Goal: Information Seeking & Learning: Learn about a topic

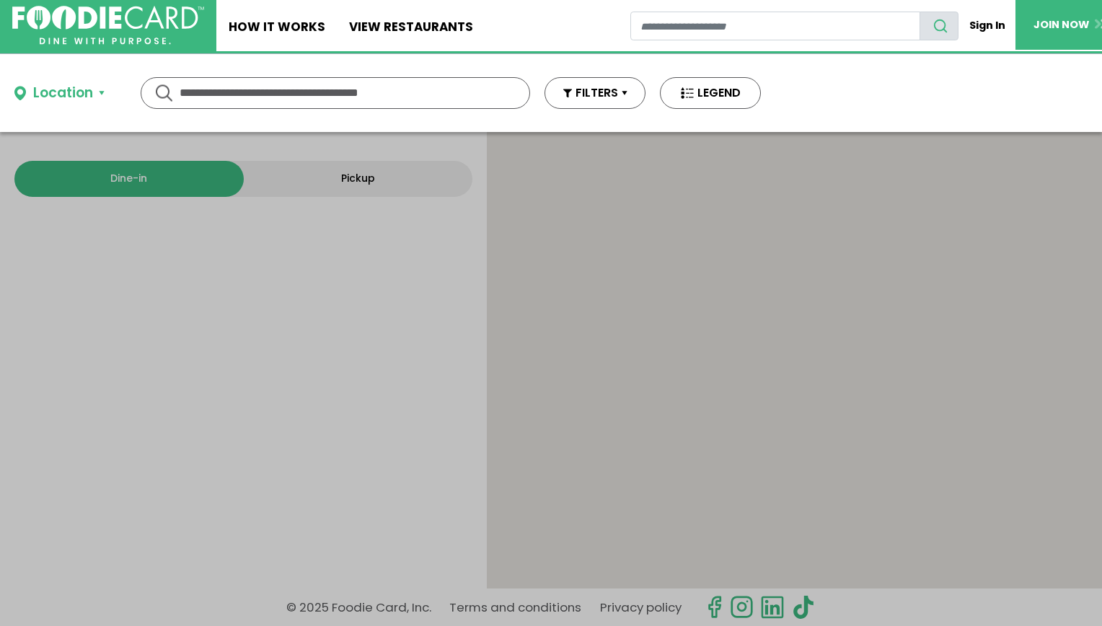
click at [416, 99] on input "text" at bounding box center [335, 93] width 311 height 30
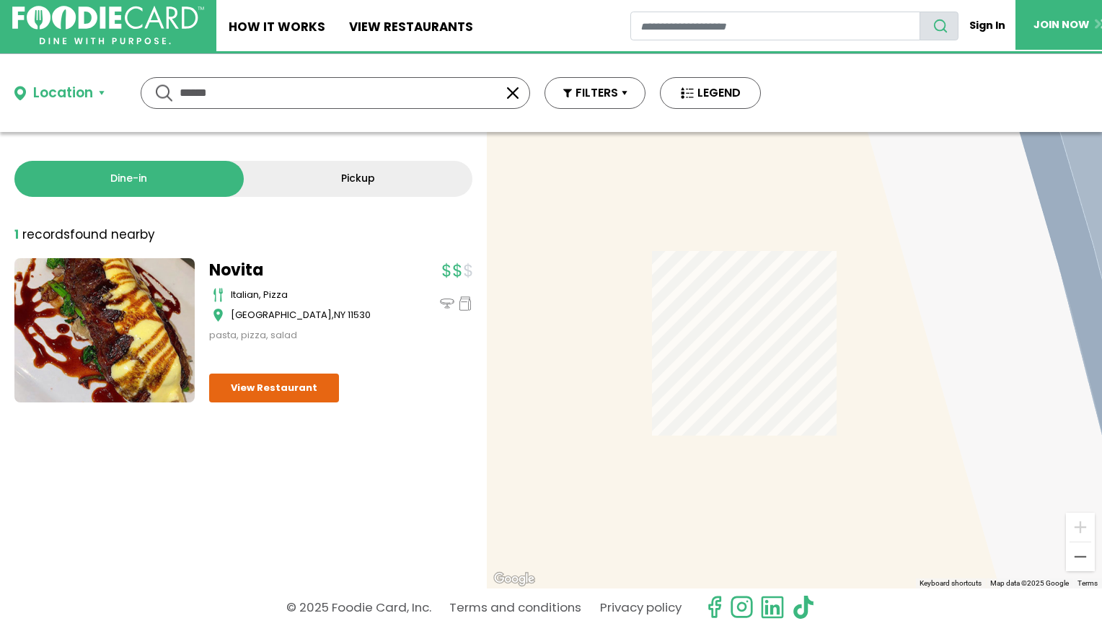
click at [234, 269] on link "Novita" at bounding box center [299, 270] width 180 height 24
click at [228, 116] on div "Location Use my current location Search by Region New York 1998 restaurants New…" at bounding box center [387, 93] width 775 height 78
click at [208, 105] on input "******" at bounding box center [335, 93] width 311 height 30
type input "*****"
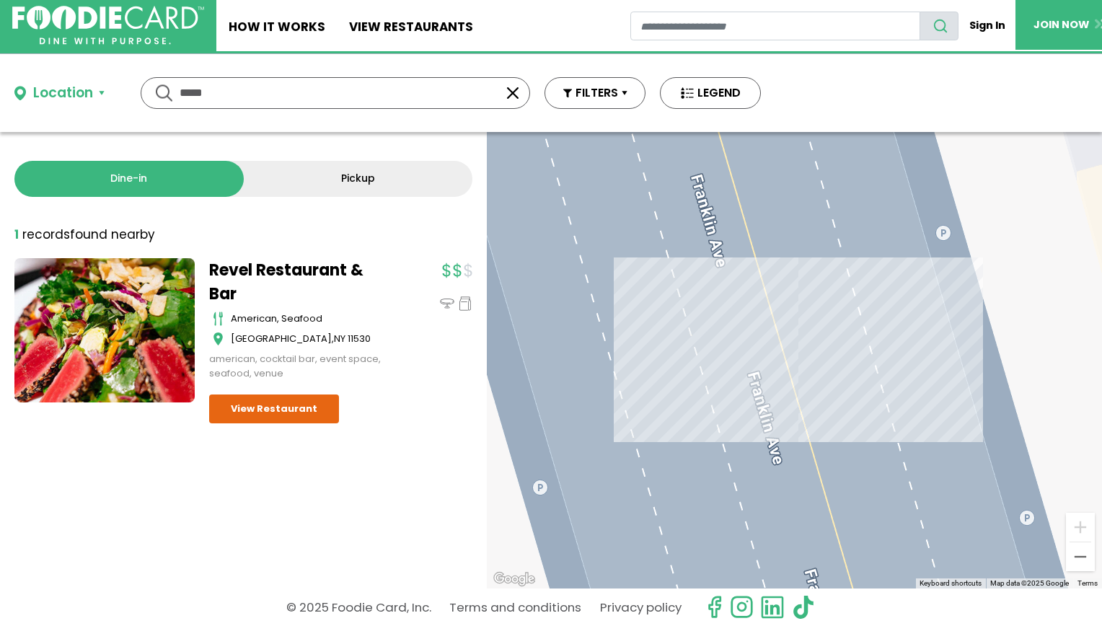
click at [238, 278] on link "Revel Restaurant & Bar" at bounding box center [299, 282] width 180 height 48
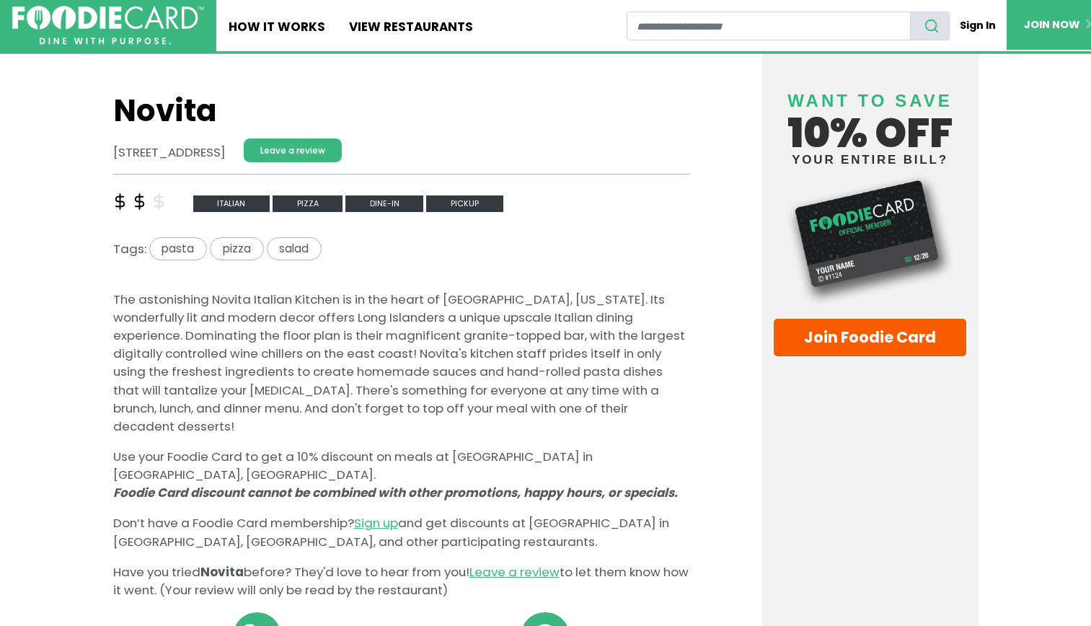
scroll to position [337, 0]
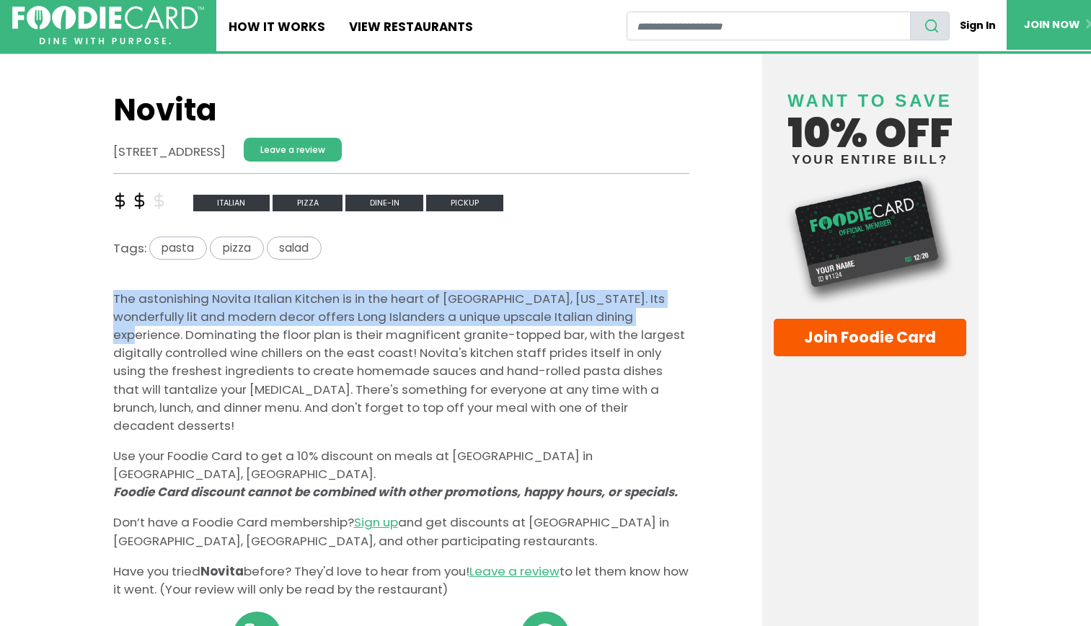
drag, startPoint x: 109, startPoint y: 296, endPoint x: 643, endPoint y: 311, distance: 534.4
copy p "The astonishing Novita Italian Kitchen is in the heart of [GEOGRAPHIC_DATA], [U…"
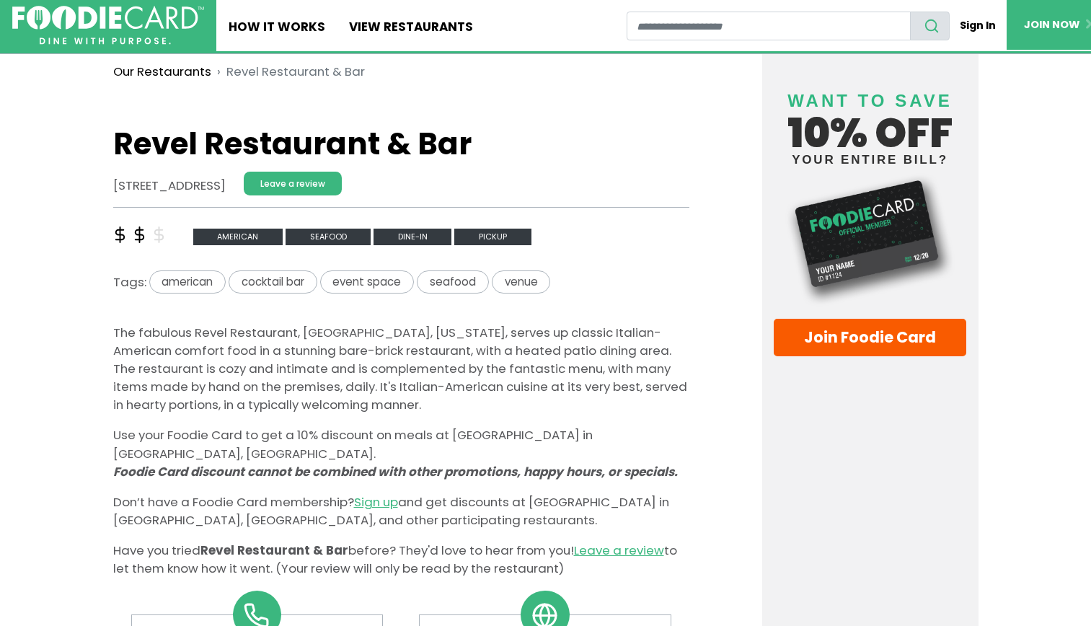
scroll to position [304, 0]
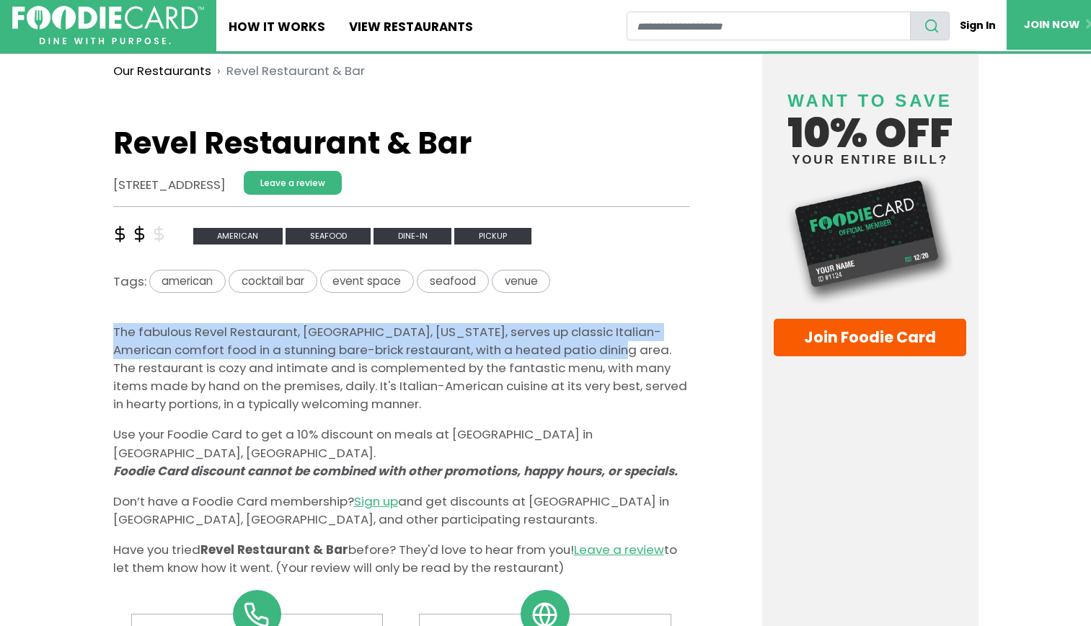
drag, startPoint x: 98, startPoint y: 331, endPoint x: 609, endPoint y: 343, distance: 511.3
copy p "The fabulous Revel Restaurant, [GEOGRAPHIC_DATA], [US_STATE], serves up classic…"
